Goal: Obtain resource: Download file/media

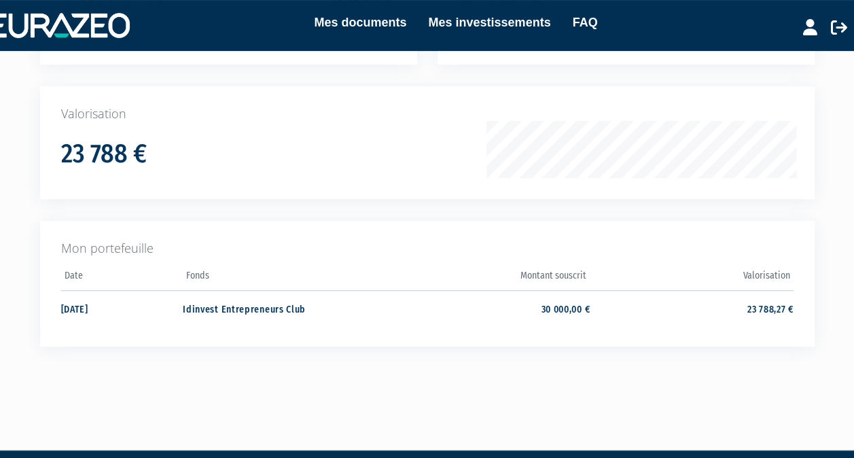
scroll to position [215, 0]
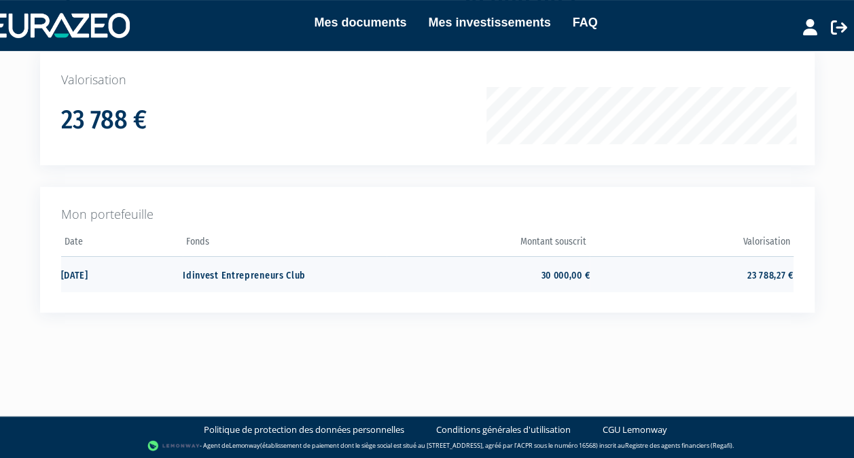
click at [230, 272] on td "Idinvest Entrepreneurs Club" at bounding box center [284, 274] width 203 height 36
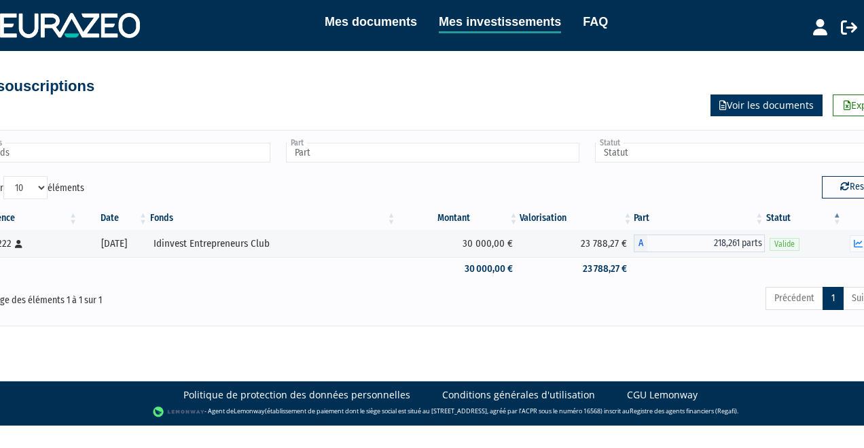
click at [795, 107] on link "Voir les documents" at bounding box center [767, 105] width 112 height 22
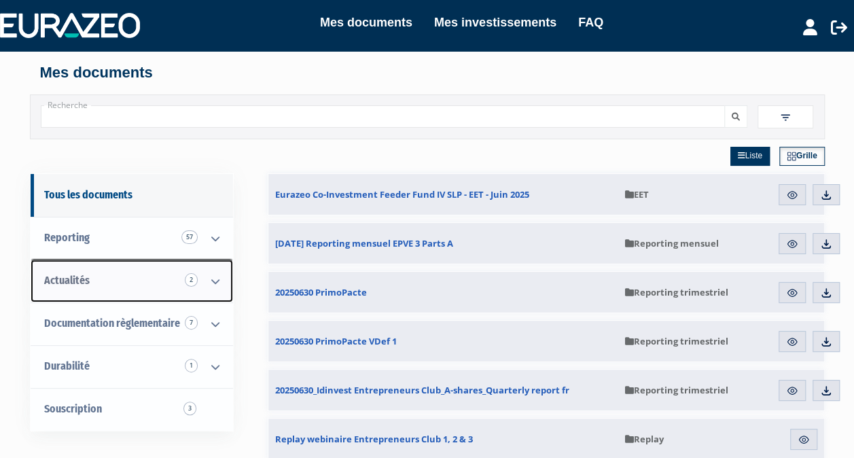
click at [100, 275] on link "Actualités 2" at bounding box center [132, 281] width 203 height 43
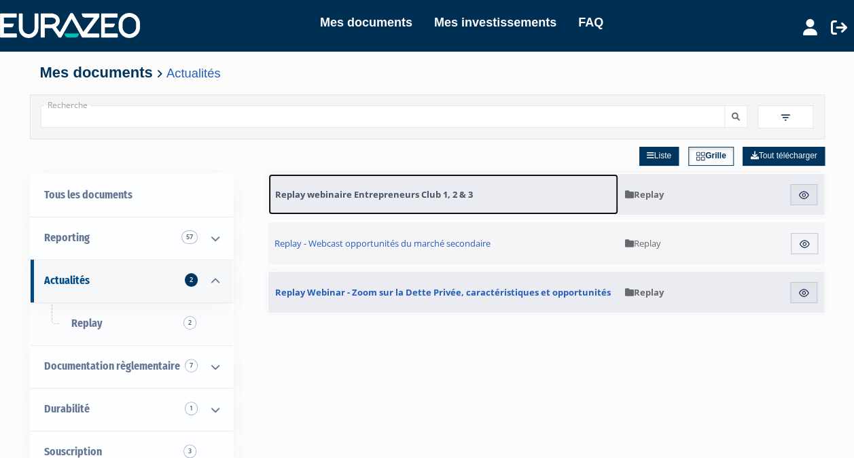
click at [435, 192] on span "Replay webinaire Entrepreneurs Club 1, 2 & 3" at bounding box center [374, 194] width 198 height 12
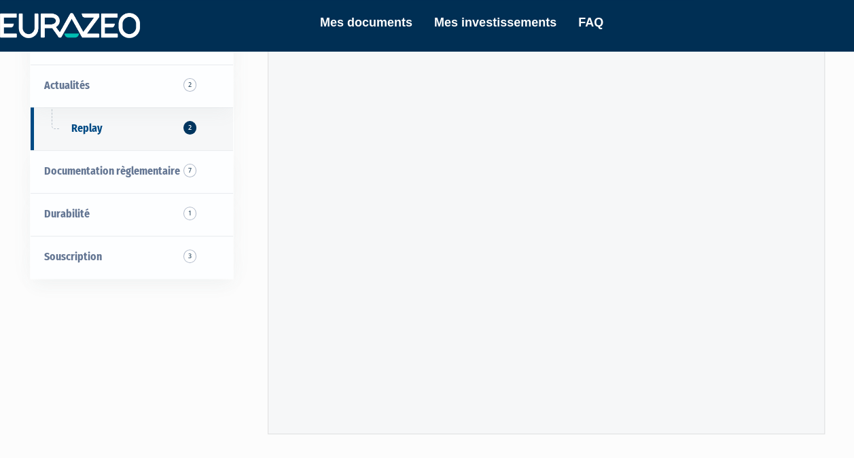
scroll to position [136, 0]
